Goal: Navigation & Orientation: Find specific page/section

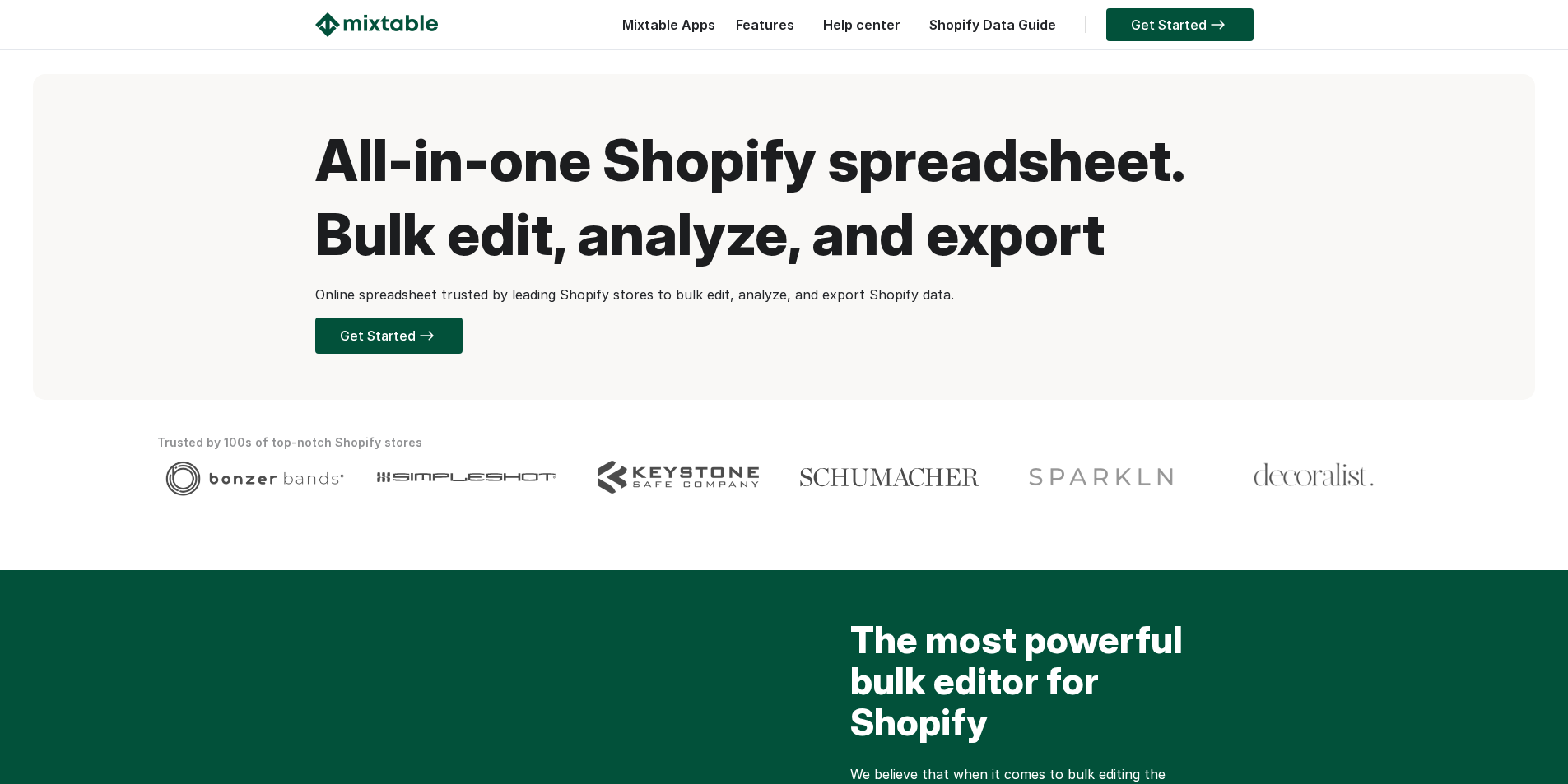
click at [390, 15] on img at bounding box center [376, 25] width 123 height 25
click at [780, 26] on link "Features" at bounding box center [765, 24] width 75 height 16
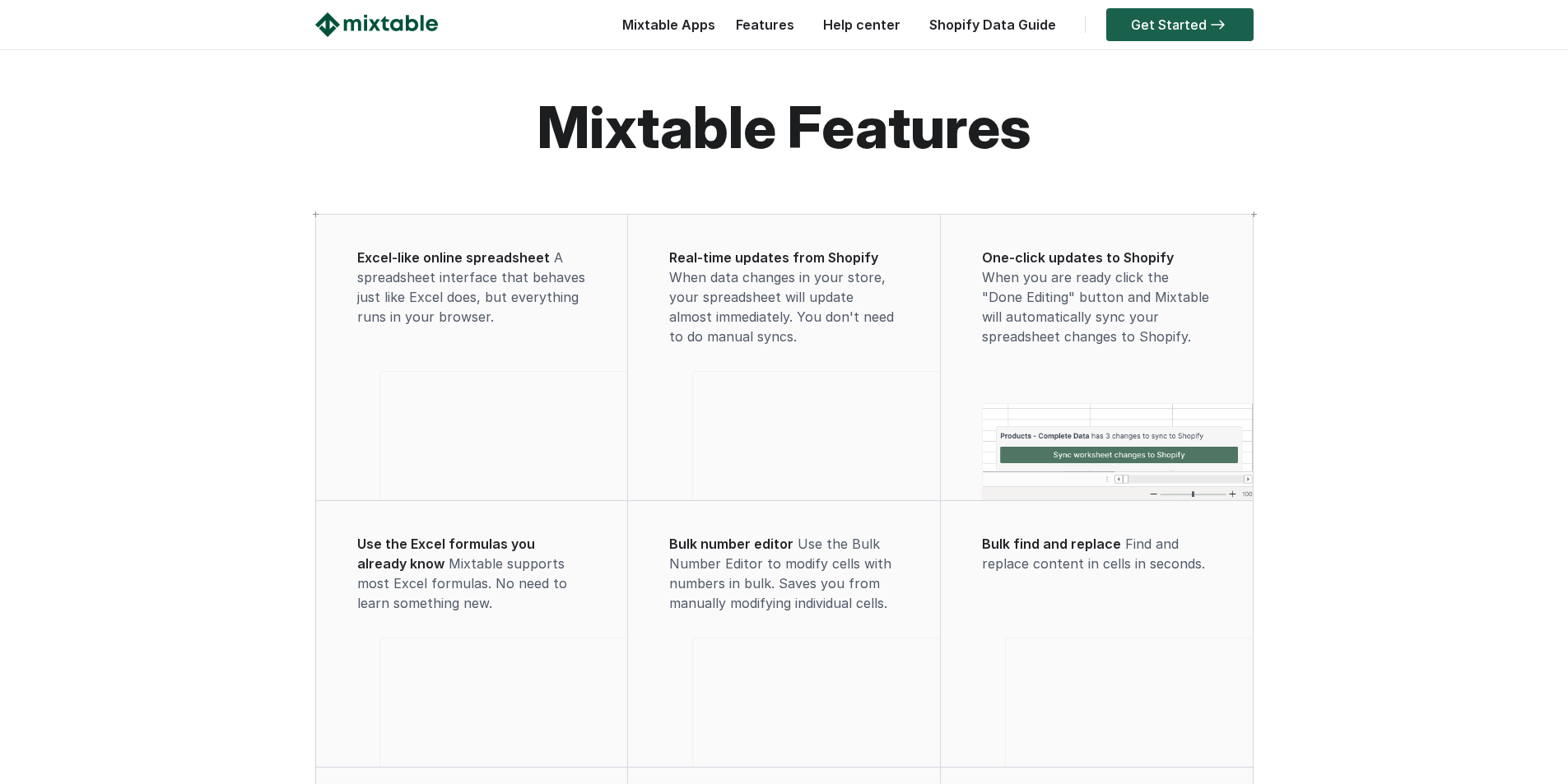
click at [1167, 21] on link "Get Started" at bounding box center [1179, 25] width 147 height 33
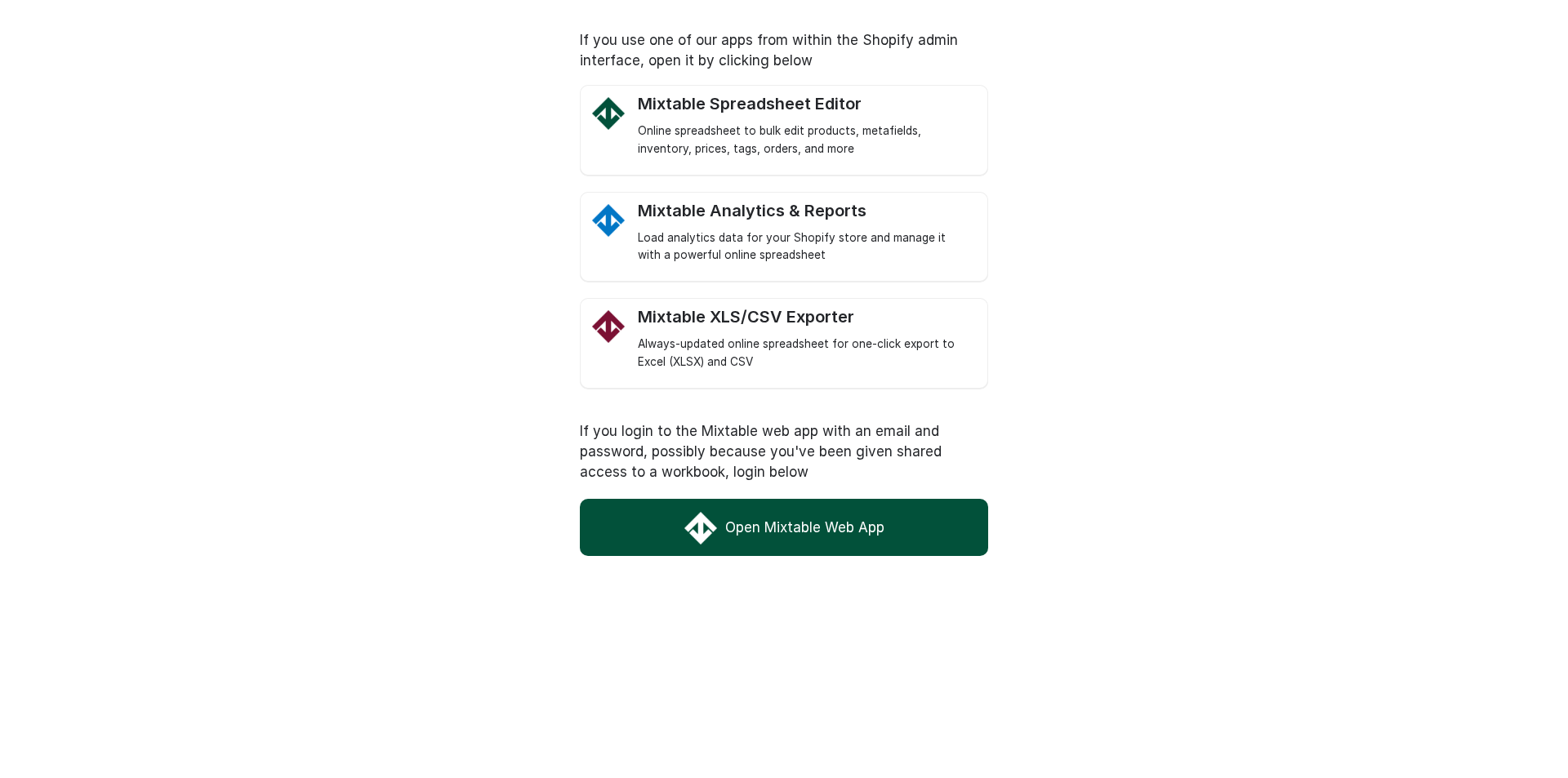
click at [866, 538] on link "Open Mixtable Web App" at bounding box center [784, 528] width 408 height 57
